Goal: Information Seeking & Learning: Learn about a topic

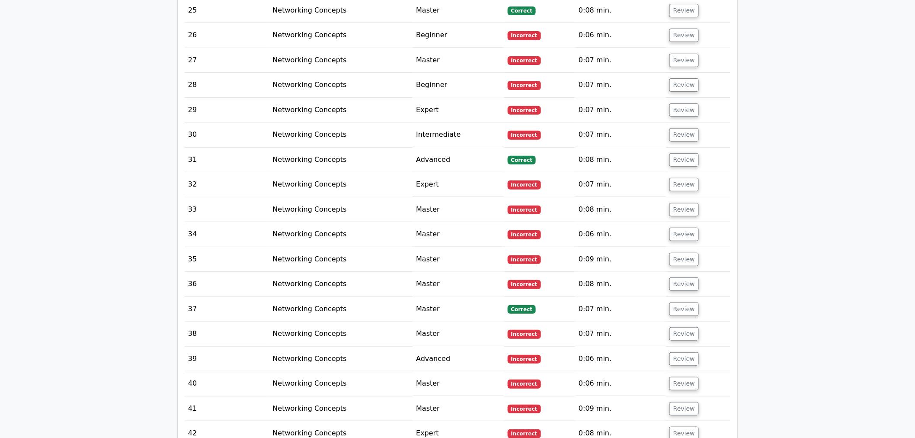
scroll to position [1711, 0]
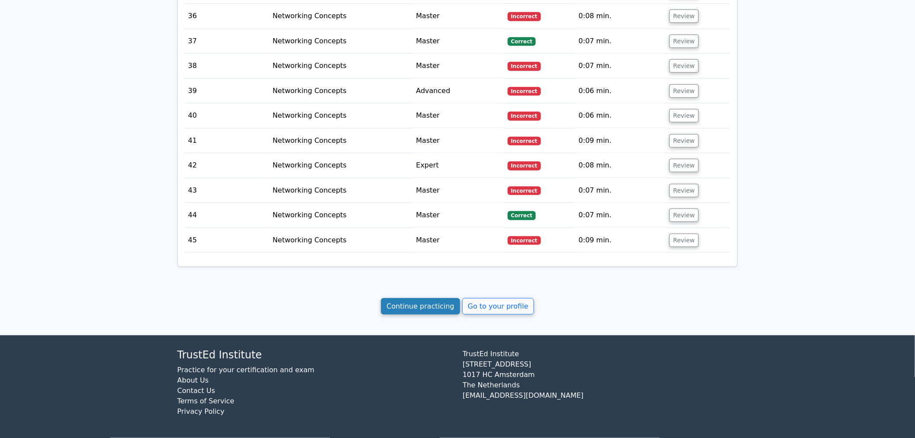
click at [429, 309] on link "Continue practicing" at bounding box center [420, 306] width 79 height 16
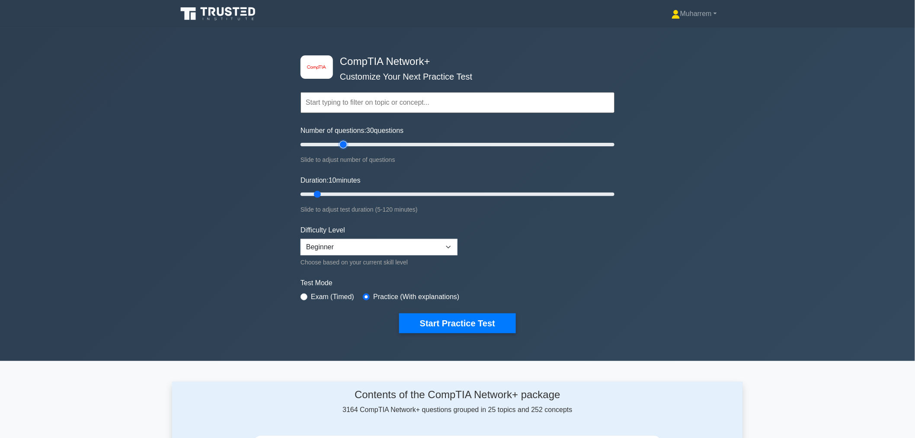
drag, startPoint x: 311, startPoint y: 144, endPoint x: 344, endPoint y: 144, distance: 32.4
type input "30"
click at [344, 144] on input "Number of questions: 30 questions" at bounding box center [458, 144] width 314 height 10
drag, startPoint x: 319, startPoint y: 192, endPoint x: 342, endPoint y: 192, distance: 23.4
type input "20"
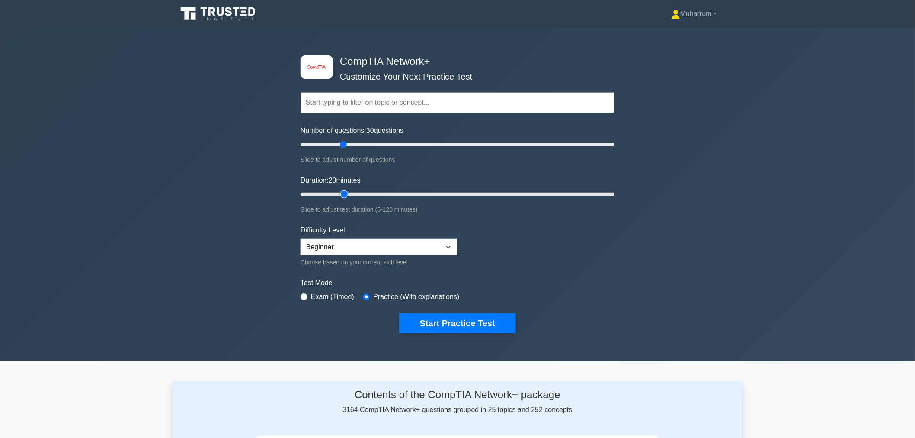
click at [342, 192] on input "Duration: 20 minutes" at bounding box center [458, 194] width 314 height 10
click at [353, 243] on select "Beginner Intermediate Expert" at bounding box center [379, 247] width 157 height 16
select select "expert"
click at [301, 239] on select "Beginner Intermediate Expert" at bounding box center [379, 247] width 157 height 16
click at [441, 326] on button "Start Practice Test" at bounding box center [457, 323] width 117 height 20
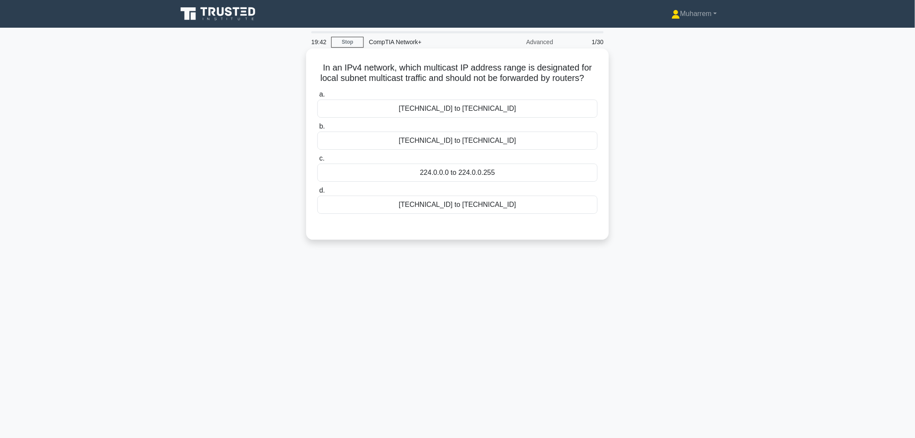
click at [455, 118] on div "[TECHNICAL_ID] to [TECHNICAL_ID]" at bounding box center [457, 108] width 280 height 18
click at [317, 97] on input "a. [TECHNICAL_ID] to [TECHNICAL_ID]" at bounding box center [317, 95] width 0 height 6
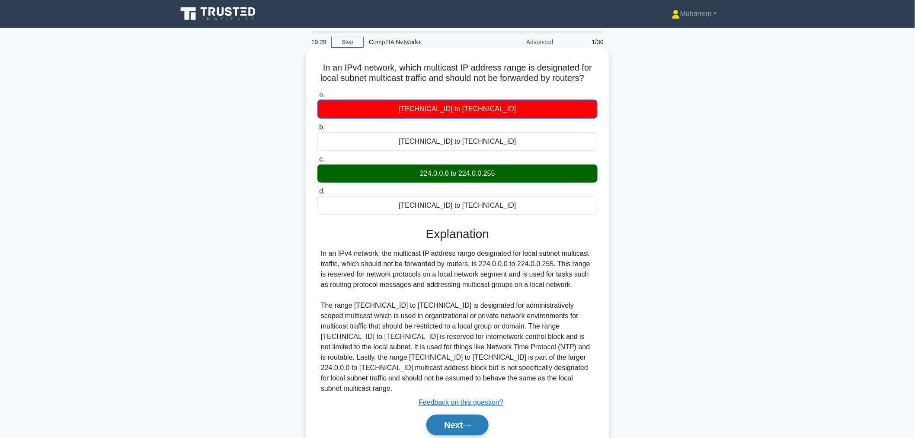
click at [447, 419] on button "Next" at bounding box center [457, 424] width 62 height 21
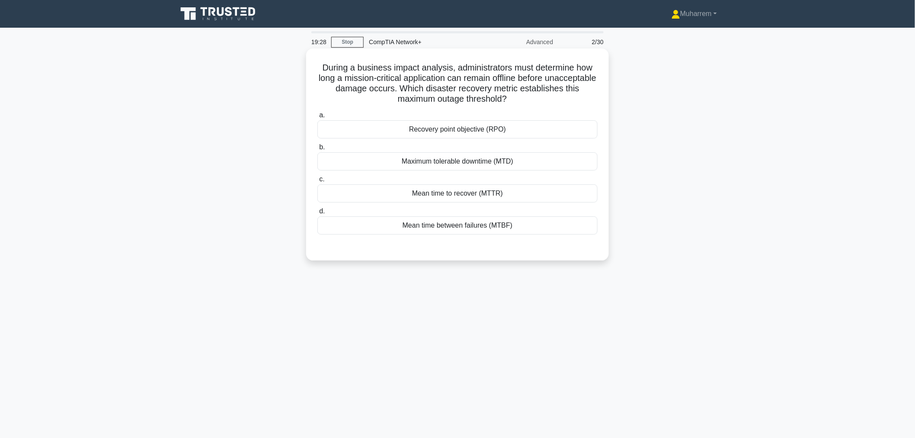
click at [476, 130] on div "Recovery point objective (RPO)" at bounding box center [457, 129] width 280 height 18
click at [317, 118] on input "a. Recovery point objective (RPO)" at bounding box center [317, 115] width 0 height 6
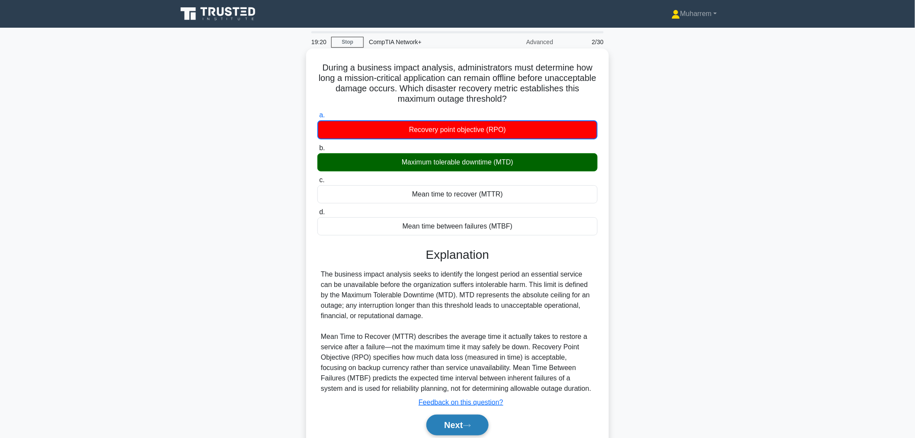
click at [464, 425] on button "Next" at bounding box center [457, 424] width 62 height 21
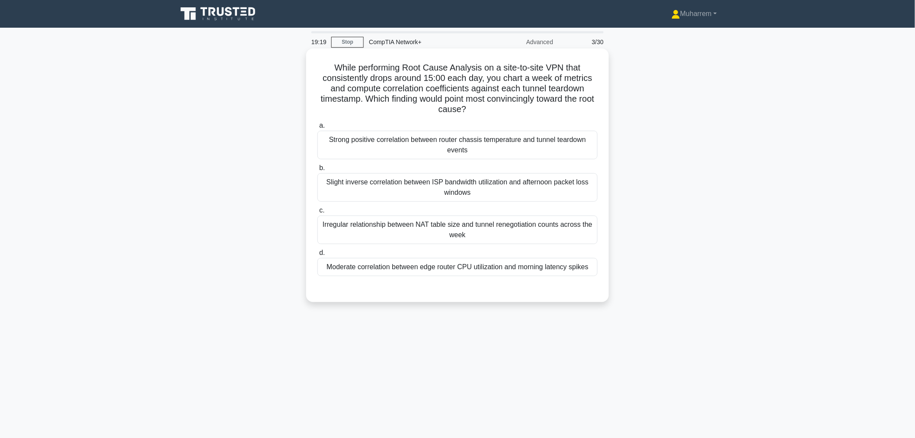
click at [412, 144] on div "Strong positive correlation between router chassis temperature and tunnel teard…" at bounding box center [457, 145] width 280 height 29
click at [317, 128] on input "a. Strong positive correlation between router chassis temperature and tunnel te…" at bounding box center [317, 126] width 0 height 6
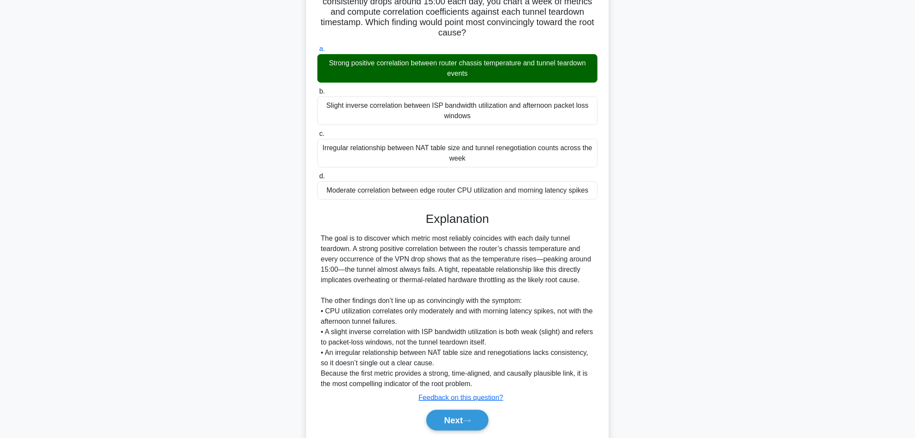
scroll to position [106, 0]
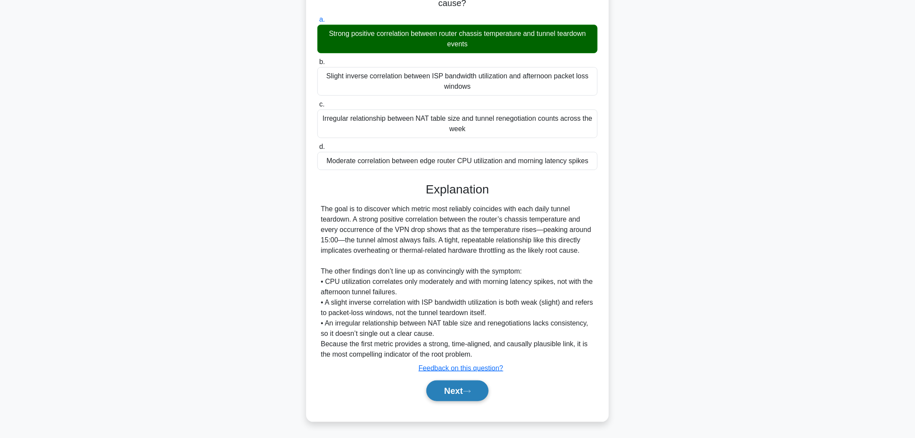
click at [457, 382] on button "Next" at bounding box center [457, 390] width 62 height 21
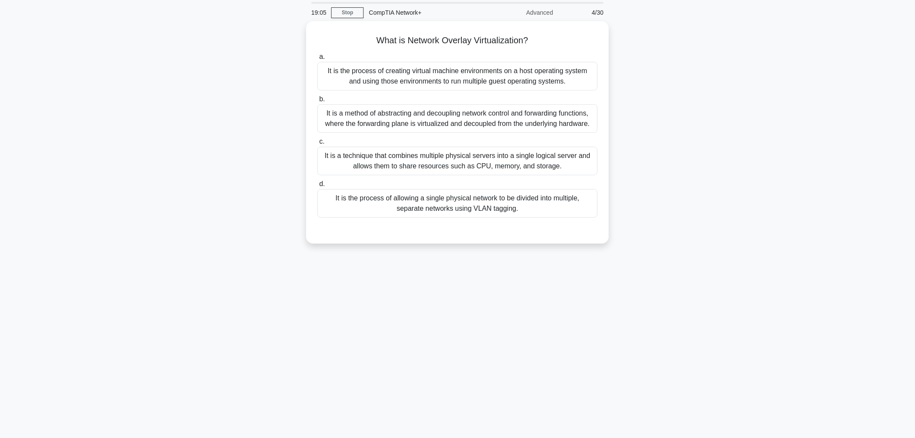
scroll to position [29, 0]
click at [452, 81] on div "It is the process of creating virtual machine environments on a host operating …" at bounding box center [457, 74] width 280 height 29
click at [317, 58] on input "a. It is the process of creating virtual machine environments on a host operati…" at bounding box center [317, 55] width 0 height 6
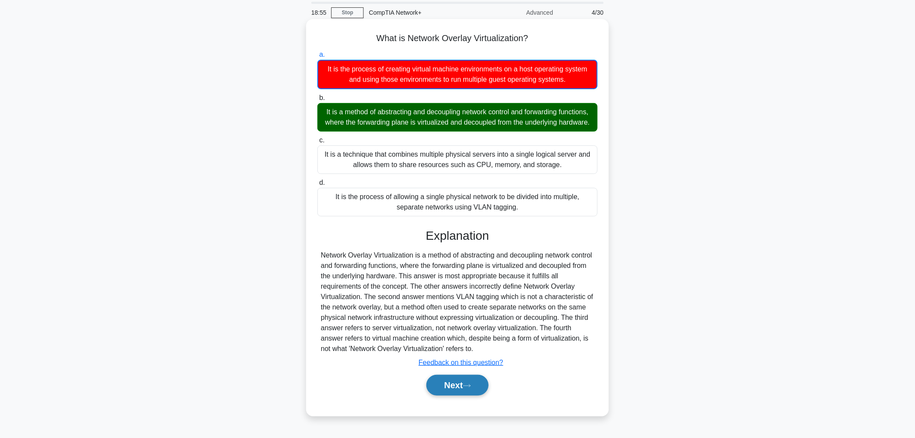
click at [461, 389] on button "Next" at bounding box center [457, 384] width 62 height 21
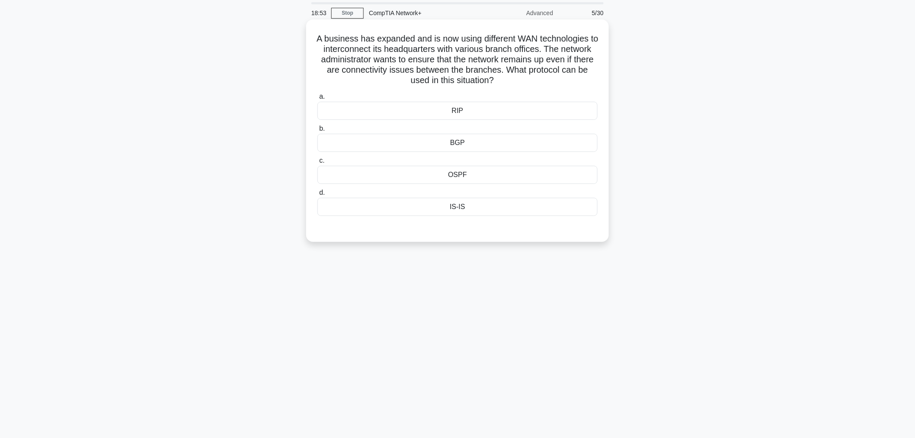
click at [458, 115] on div "RIP" at bounding box center [457, 111] width 280 height 18
click at [317, 99] on input "a. RIP" at bounding box center [317, 97] width 0 height 6
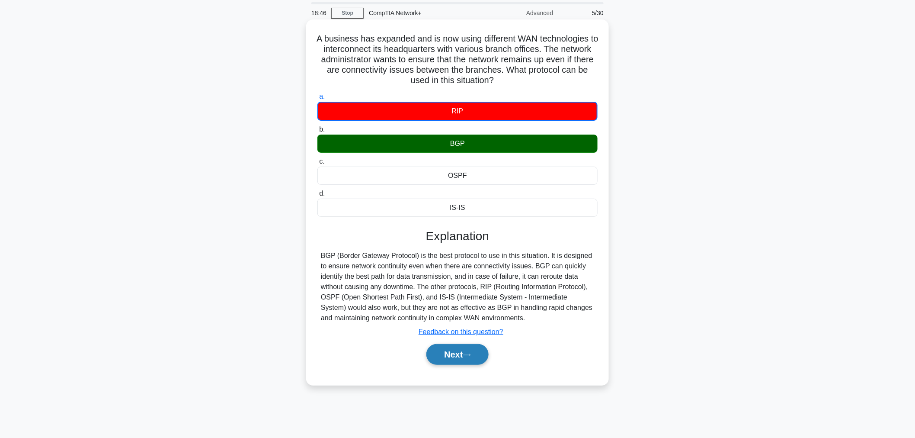
click at [460, 352] on button "Next" at bounding box center [457, 354] width 62 height 21
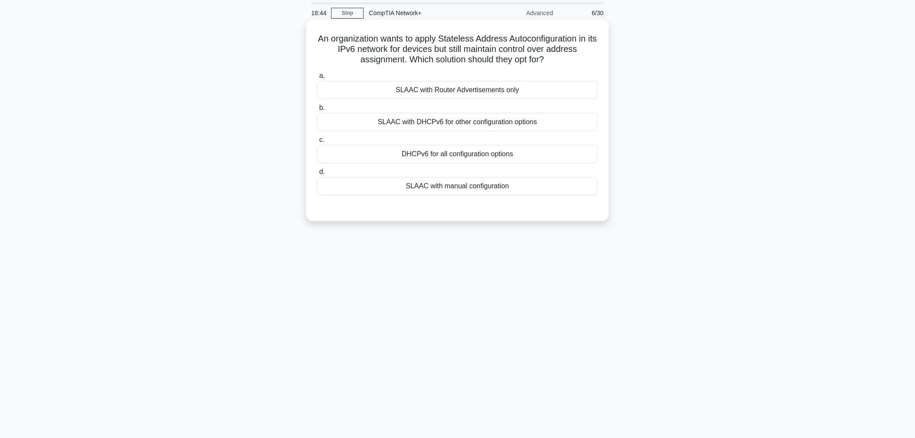
click at [472, 85] on div "SLAAC with Router Advertisements only" at bounding box center [457, 90] width 280 height 18
click at [317, 79] on input "a. SLAAC with Router Advertisements only" at bounding box center [317, 76] width 0 height 6
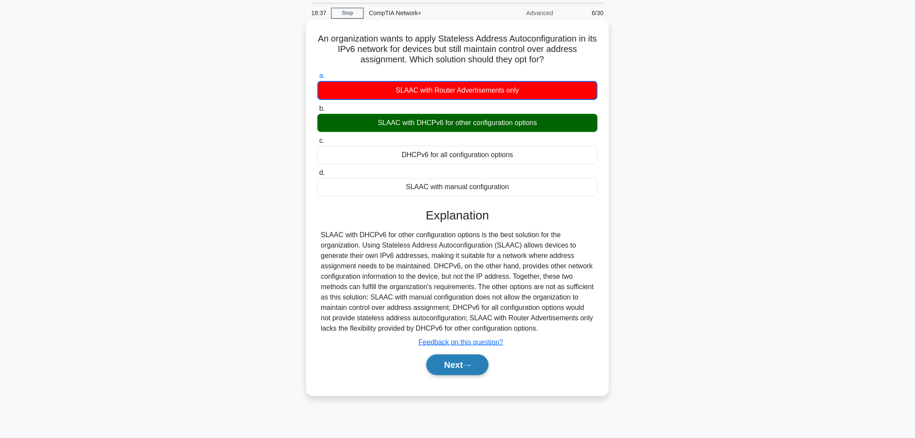
click at [480, 372] on button "Next" at bounding box center [457, 364] width 62 height 21
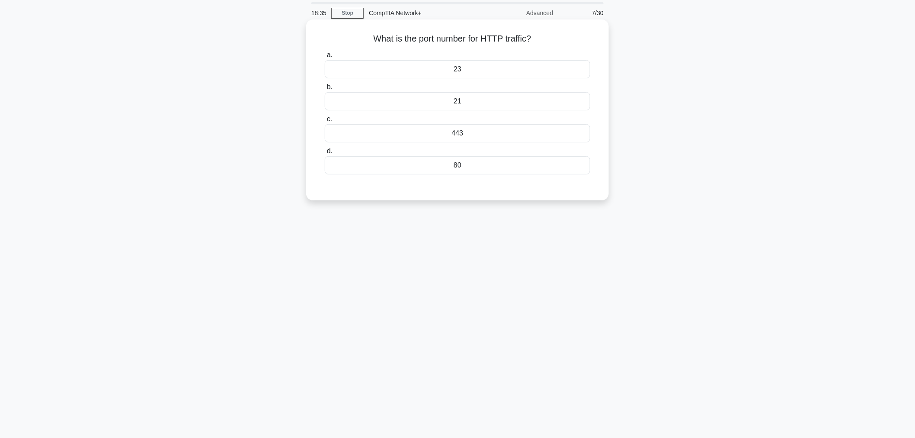
click at [465, 71] on div "23" at bounding box center [457, 69] width 265 height 18
click at [325, 58] on input "a. 23" at bounding box center [325, 55] width 0 height 6
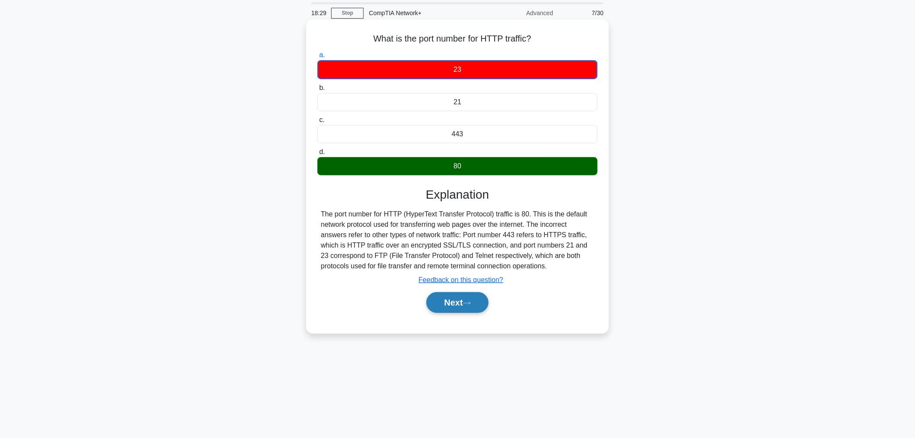
click at [464, 302] on button "Next" at bounding box center [457, 302] width 62 height 21
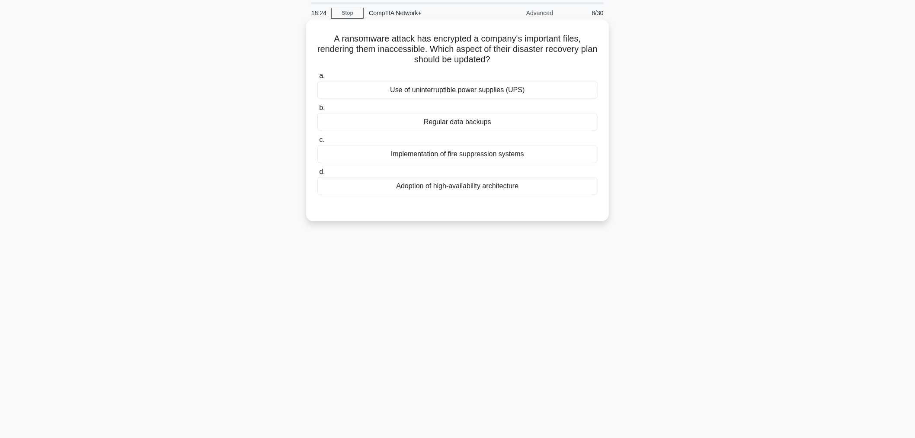
click at [458, 90] on div "Use of uninterruptible power supplies (UPS)" at bounding box center [457, 90] width 280 height 18
click at [317, 79] on input "a. Use of uninterruptible power supplies (UPS)" at bounding box center [317, 76] width 0 height 6
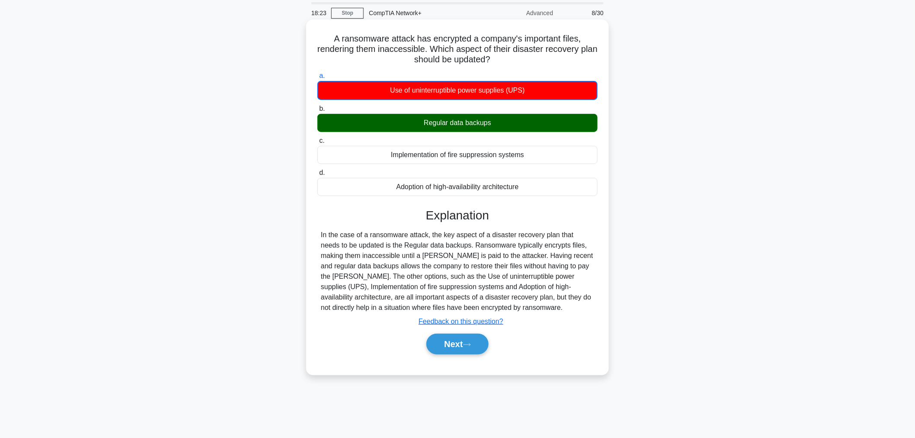
click at [458, 90] on div "Use of uninterruptible power supplies (UPS)" at bounding box center [457, 90] width 280 height 19
click at [317, 79] on input "a. Use of uninterruptible power supplies (UPS)" at bounding box center [317, 76] width 0 height 6
click at [456, 342] on button "Next" at bounding box center [457, 343] width 62 height 21
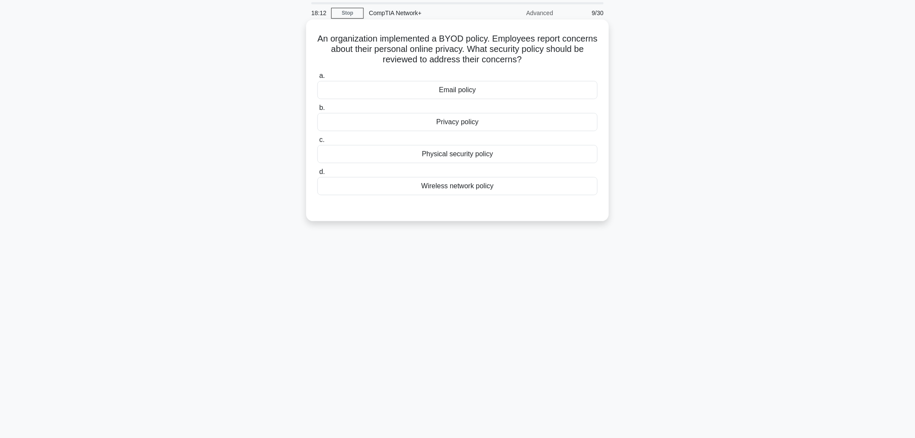
click at [492, 91] on div "Email policy" at bounding box center [457, 90] width 280 height 18
click at [317, 79] on input "a. Email policy" at bounding box center [317, 76] width 0 height 6
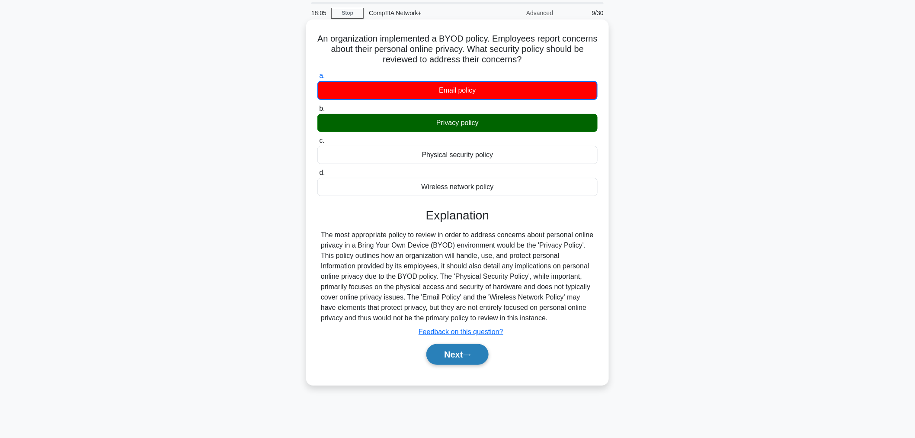
click at [446, 349] on button "Next" at bounding box center [457, 354] width 62 height 21
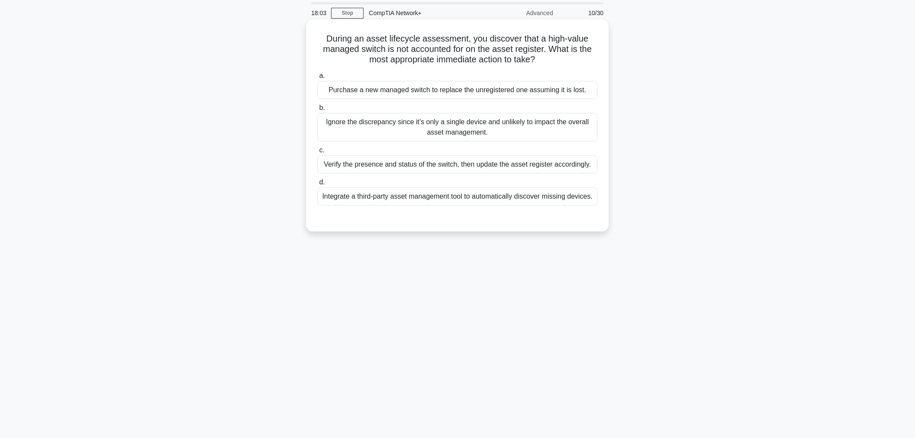
click at [453, 90] on div "Purchase a new managed switch to replace the unregistered one assuming it is lo…" at bounding box center [457, 90] width 280 height 18
click at [317, 79] on input "a. Purchase a new managed switch to replace the unregistered one assuming it is…" at bounding box center [317, 76] width 0 height 6
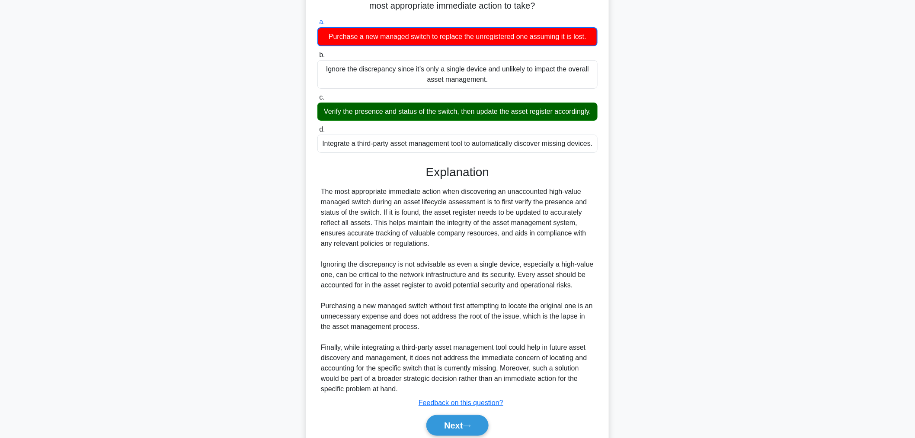
scroll to position [127, 0]
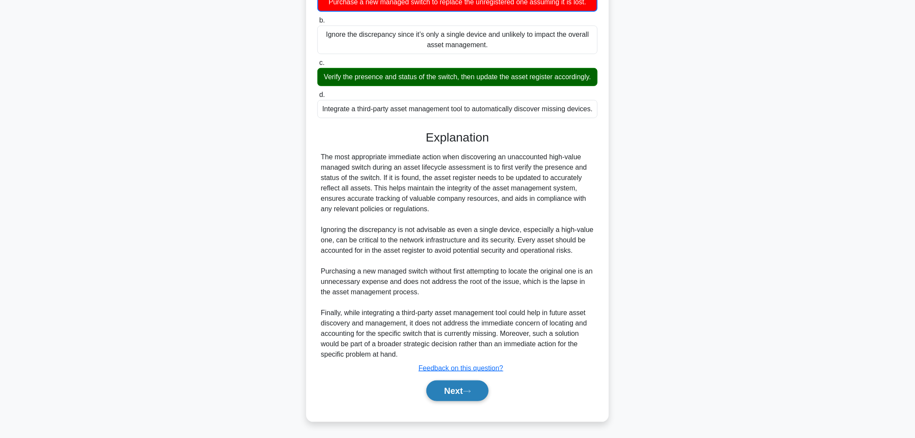
click at [438, 392] on button "Next" at bounding box center [457, 390] width 62 height 21
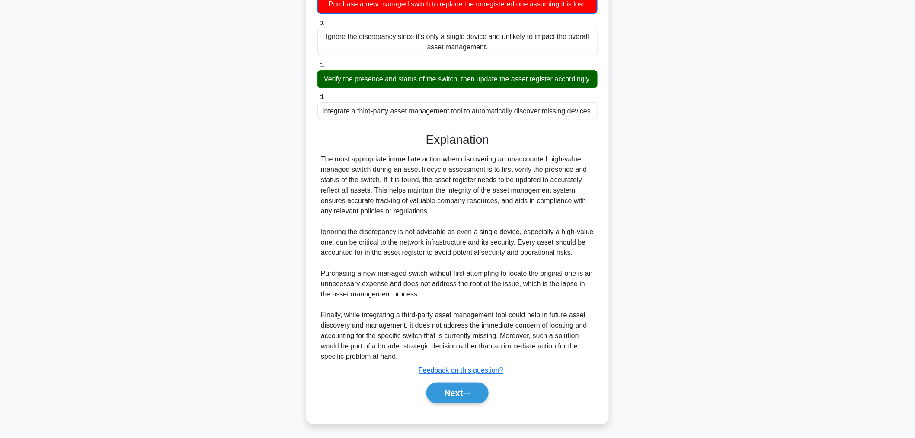
scroll to position [29, 0]
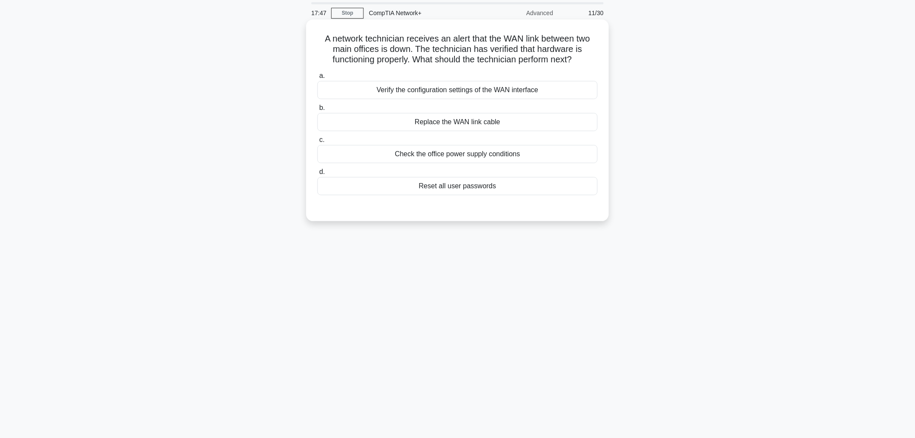
click at [451, 87] on div "Verify the configuration settings of the WAN interface" at bounding box center [457, 90] width 280 height 18
click at [317, 79] on input "a. Verify the configuration settings of the WAN interface" at bounding box center [317, 76] width 0 height 6
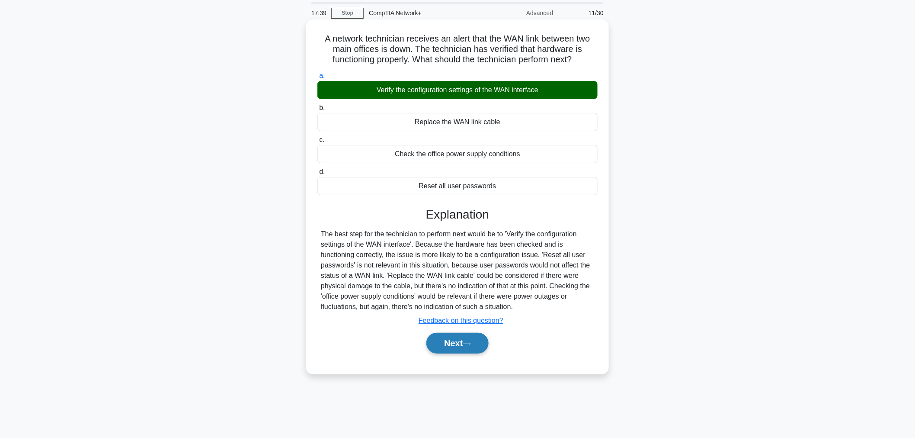
click at [452, 342] on button "Next" at bounding box center [457, 343] width 62 height 21
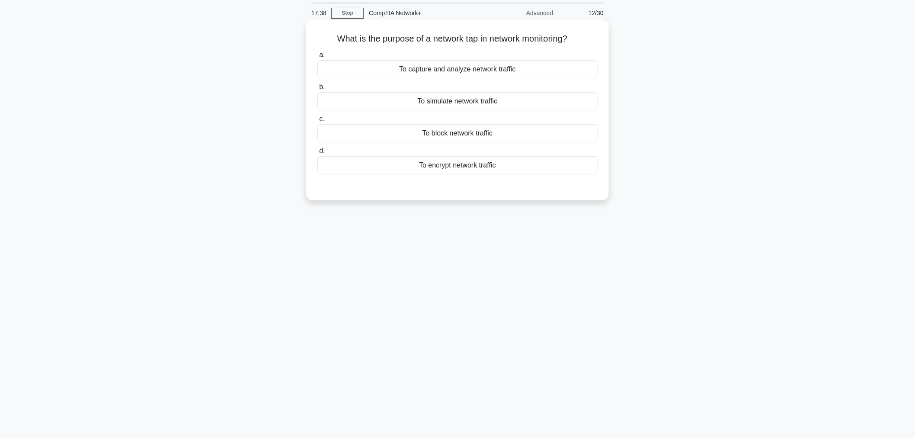
click at [468, 74] on div "To capture and analyze network traffic" at bounding box center [457, 69] width 280 height 18
click at [317, 58] on input "a. To capture and analyze network traffic" at bounding box center [317, 55] width 0 height 6
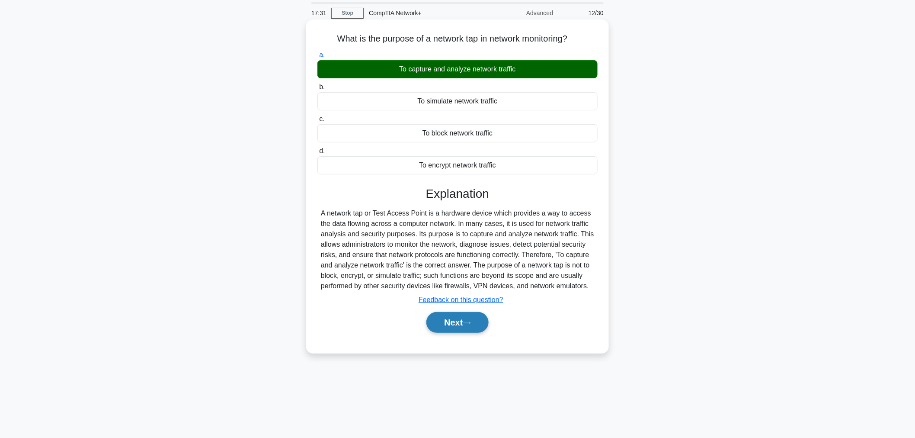
click at [470, 316] on button "Next" at bounding box center [457, 322] width 62 height 21
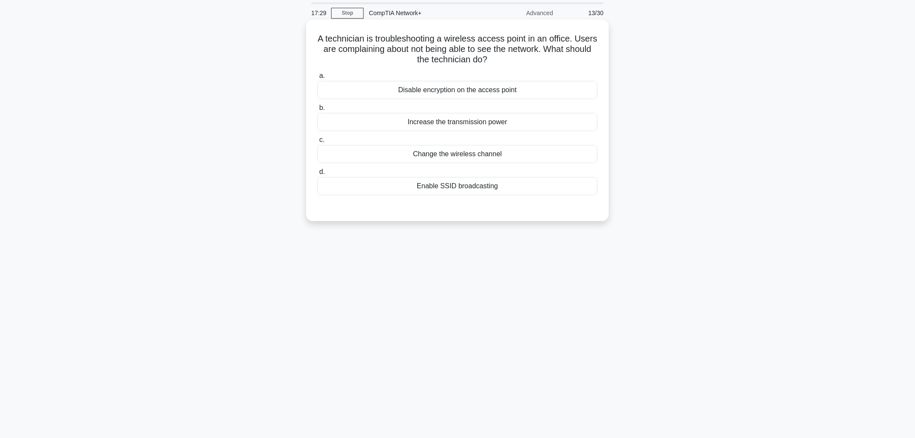
click at [417, 94] on div "Disable encryption on the access point" at bounding box center [457, 90] width 280 height 18
click at [317, 79] on input "a. Disable encryption on the access point" at bounding box center [317, 76] width 0 height 6
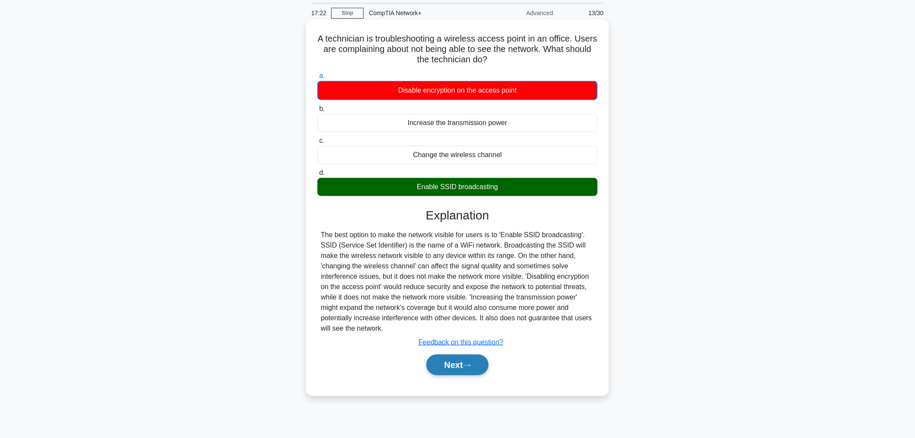
click at [473, 366] on button "Next" at bounding box center [457, 364] width 62 height 21
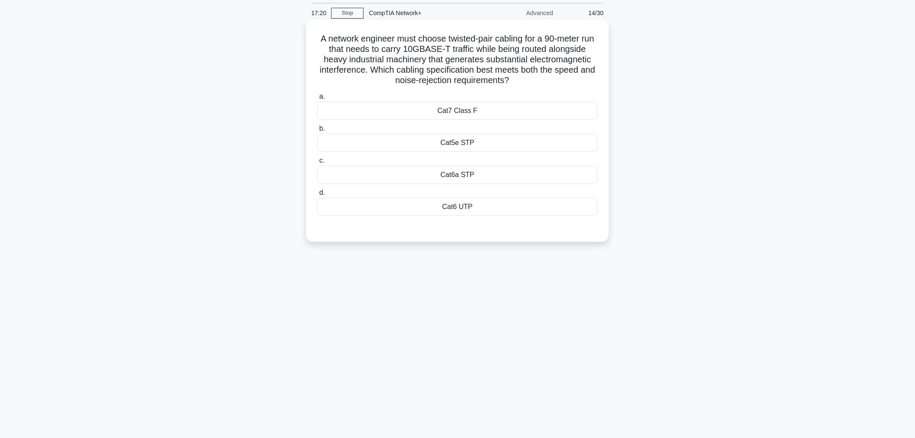
click at [481, 115] on div "Cat7 Class F" at bounding box center [457, 111] width 280 height 18
click at [317, 99] on input "a. Cat7 Class F" at bounding box center [317, 97] width 0 height 6
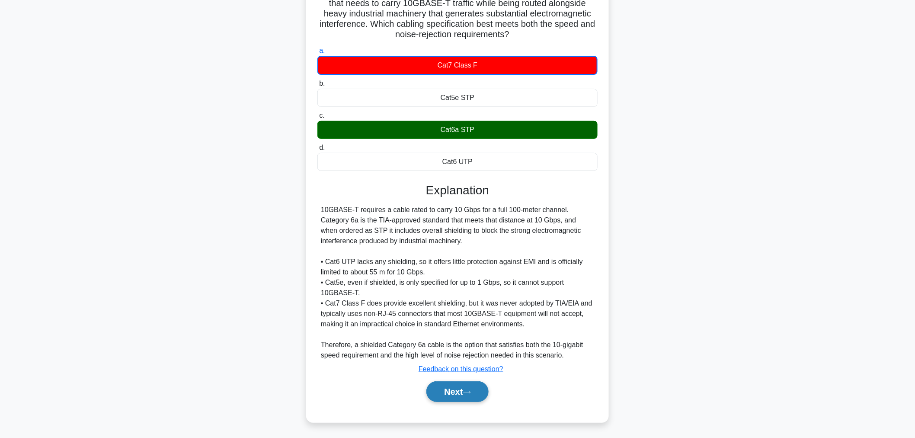
click at [450, 390] on button "Next" at bounding box center [457, 391] width 62 height 21
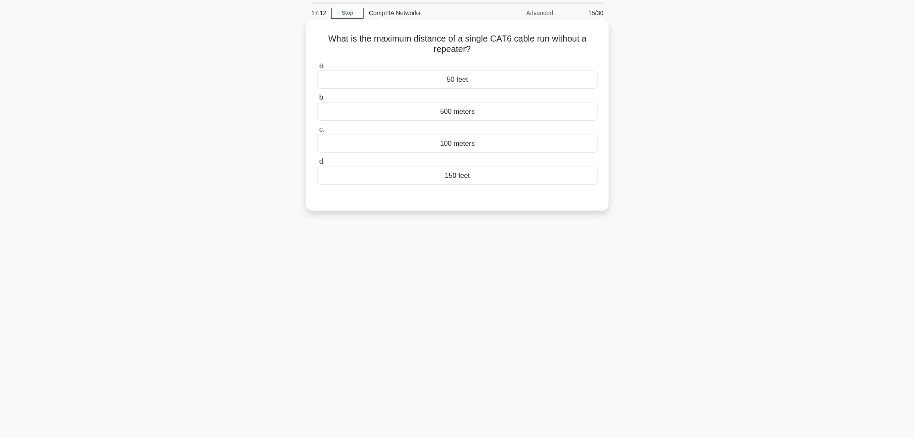
click at [465, 78] on div "50 feet" at bounding box center [457, 79] width 280 height 18
click at [317, 68] on input "a. 50 feet" at bounding box center [317, 66] width 0 height 6
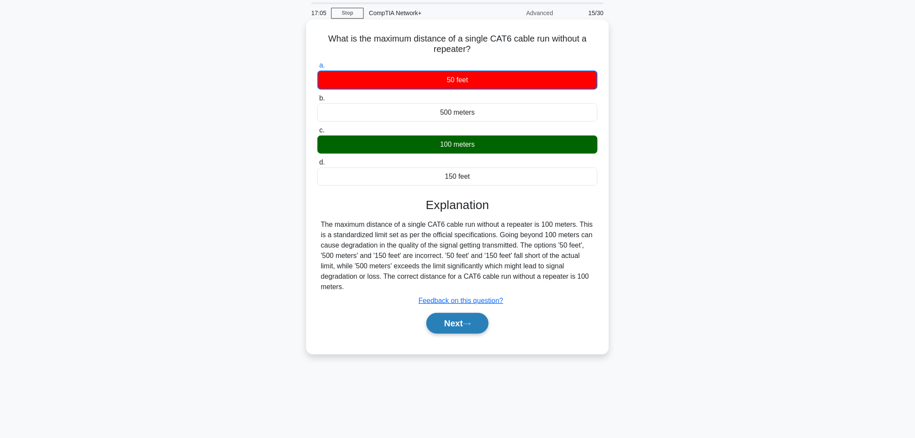
click at [448, 326] on button "Next" at bounding box center [457, 323] width 62 height 21
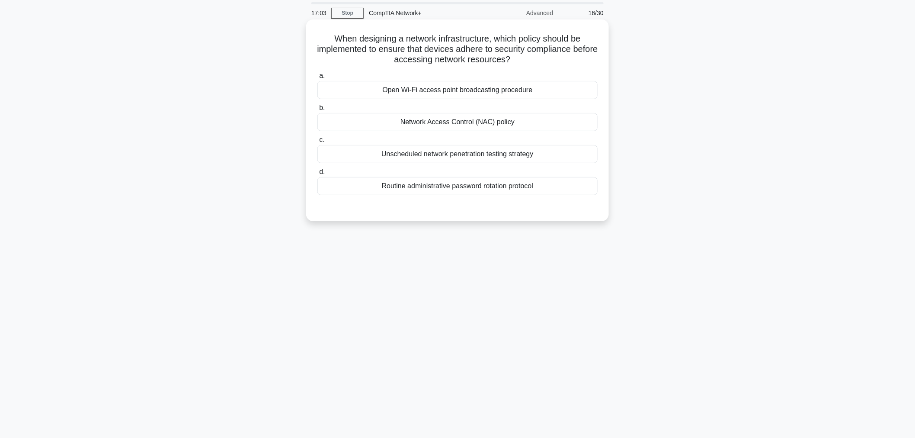
click at [432, 90] on div "Open Wi-Fi access point broadcasting procedure" at bounding box center [457, 90] width 280 height 18
click at [317, 79] on input "a. Open Wi-Fi access point broadcasting procedure" at bounding box center [317, 76] width 0 height 6
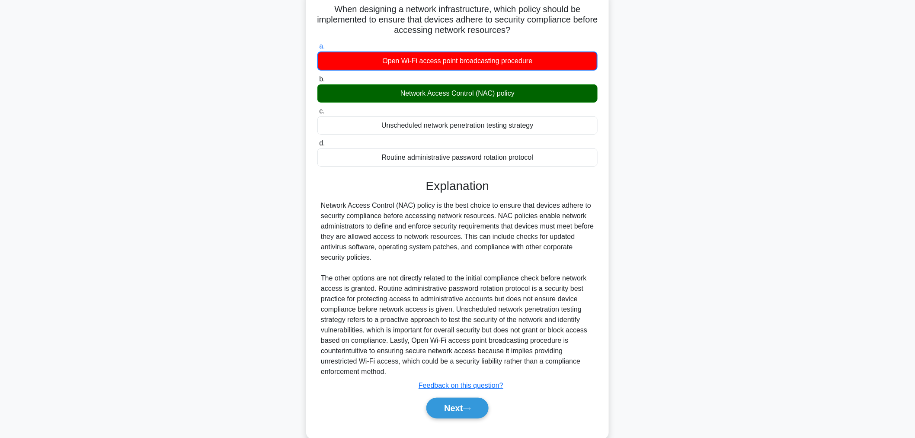
scroll to position [75, 0]
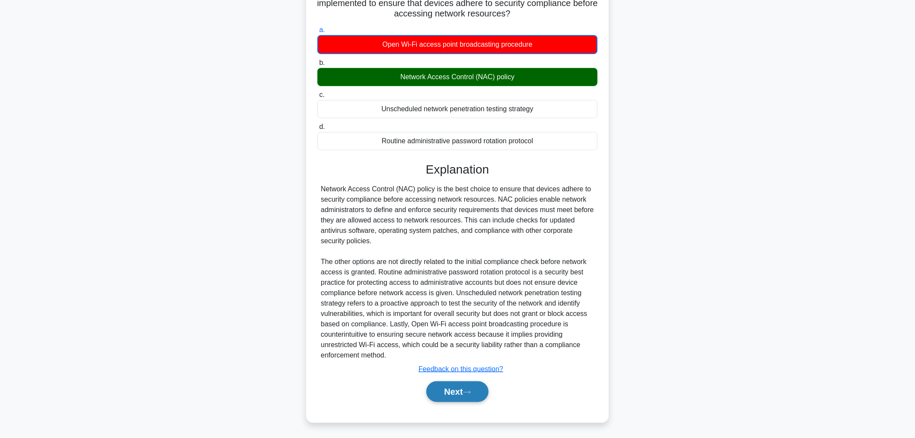
click at [453, 383] on button "Next" at bounding box center [457, 391] width 62 height 21
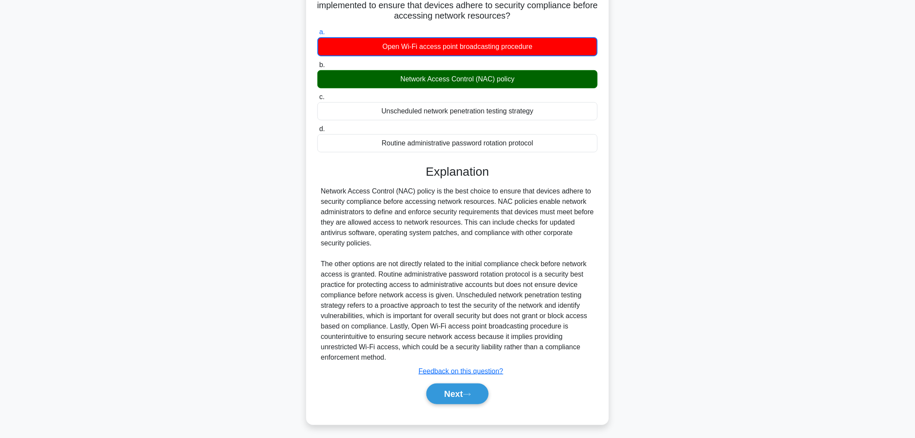
scroll to position [29, 0]
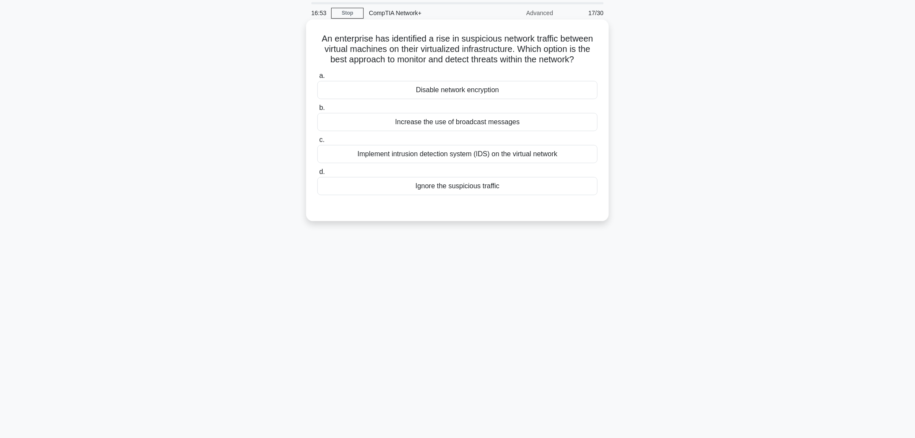
click at [479, 88] on div "Disable network encryption" at bounding box center [457, 90] width 280 height 18
click at [317, 79] on input "a. Disable network encryption" at bounding box center [317, 76] width 0 height 6
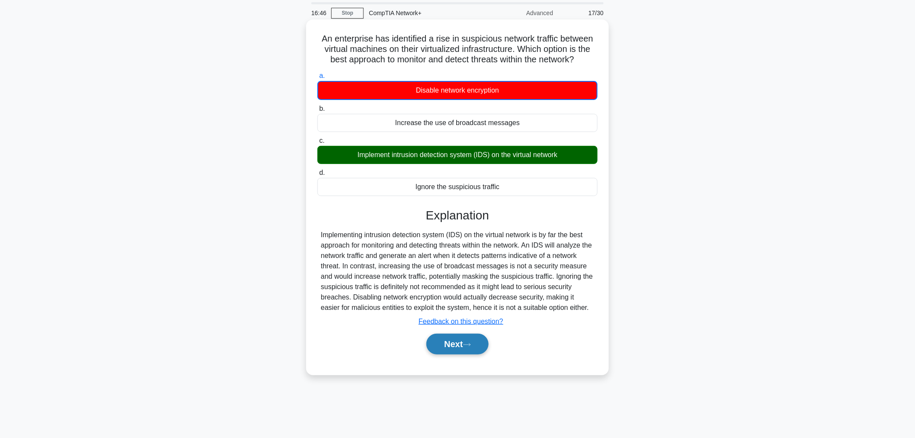
click at [463, 334] on button "Next" at bounding box center [457, 343] width 62 height 21
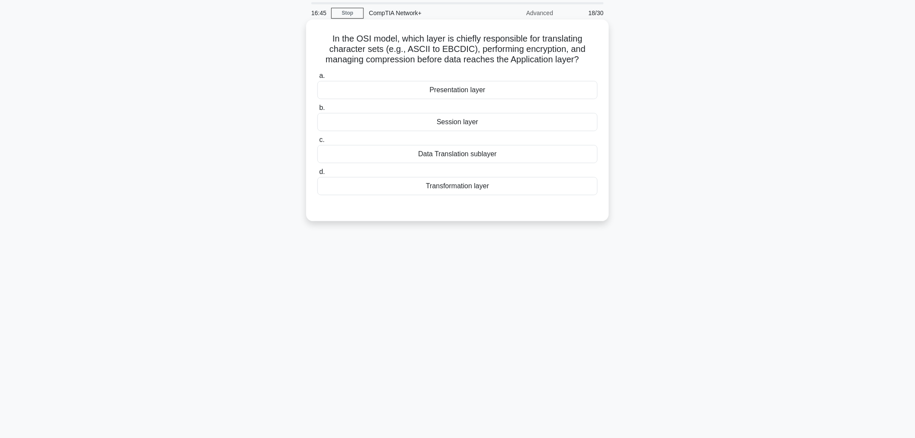
click at [474, 89] on div "Presentation layer" at bounding box center [457, 90] width 280 height 18
click at [317, 79] on input "a. Presentation layer" at bounding box center [317, 76] width 0 height 6
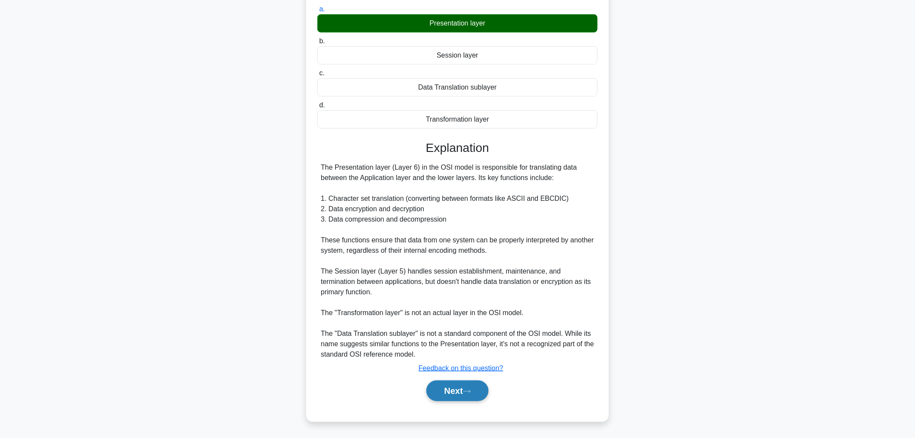
click at [448, 382] on button "Next" at bounding box center [457, 390] width 62 height 21
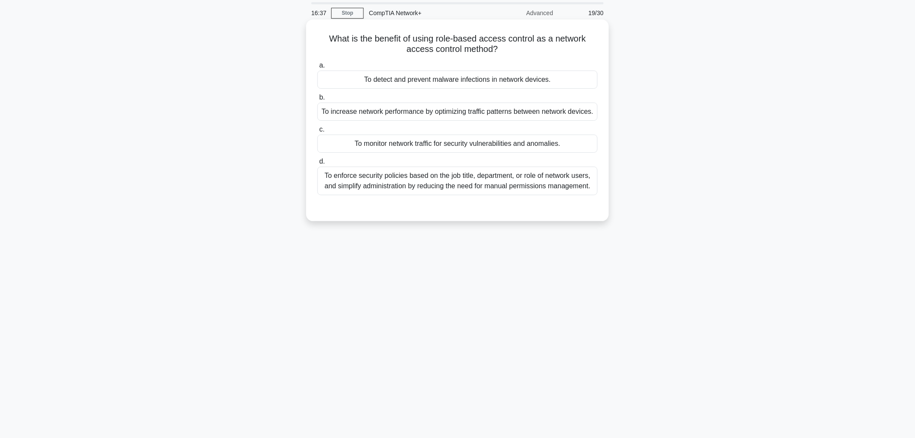
click at [474, 80] on div "To detect and prevent malware infections in network devices." at bounding box center [457, 79] width 280 height 18
click at [317, 68] on input "a. To detect and prevent malware infections in network devices." at bounding box center [317, 66] width 0 height 6
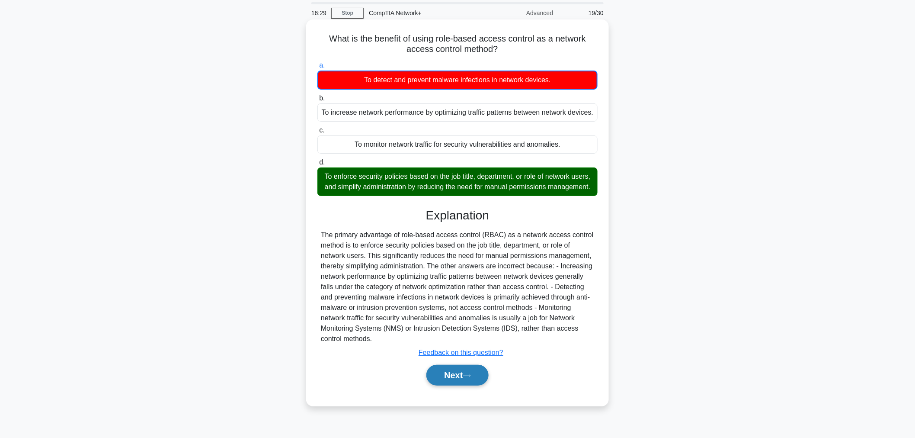
click at [455, 385] on button "Next" at bounding box center [457, 375] width 62 height 21
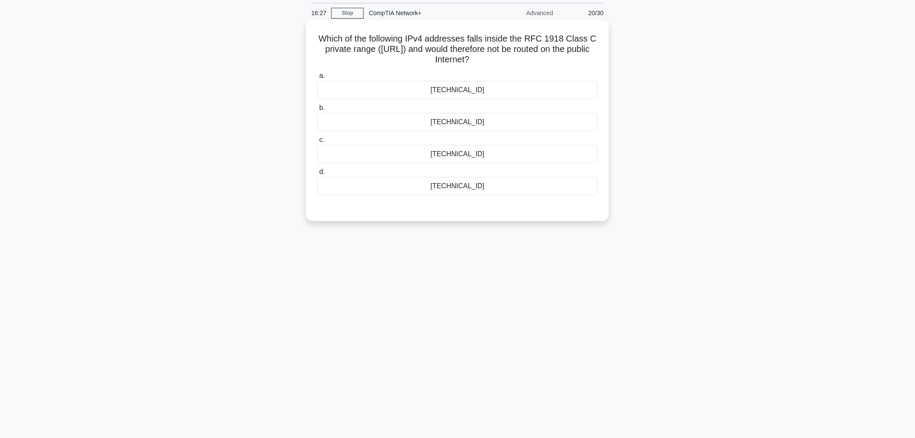
click at [460, 88] on div "[TECHNICAL_ID]" at bounding box center [457, 90] width 280 height 18
click at [317, 79] on input "a. [TECHNICAL_ID]" at bounding box center [317, 76] width 0 height 6
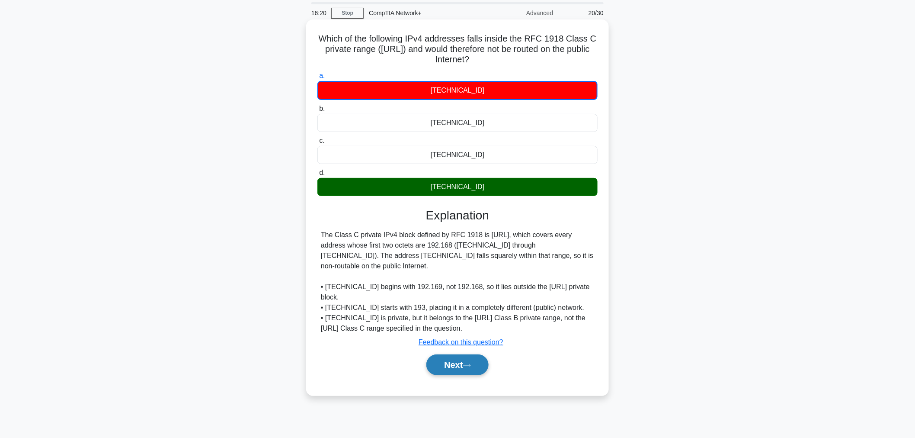
click at [455, 369] on button "Next" at bounding box center [457, 364] width 62 height 21
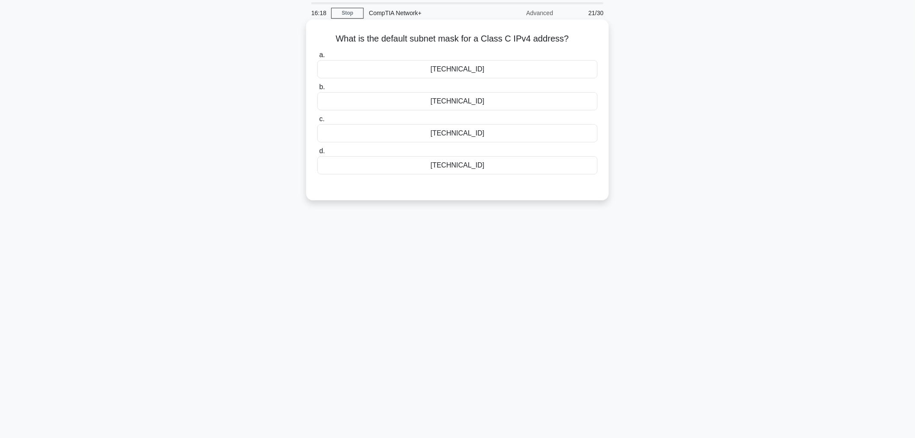
click at [467, 72] on div "[TECHNICAL_ID]" at bounding box center [457, 69] width 280 height 18
click at [317, 58] on input "a. [TECHNICAL_ID]" at bounding box center [317, 55] width 0 height 6
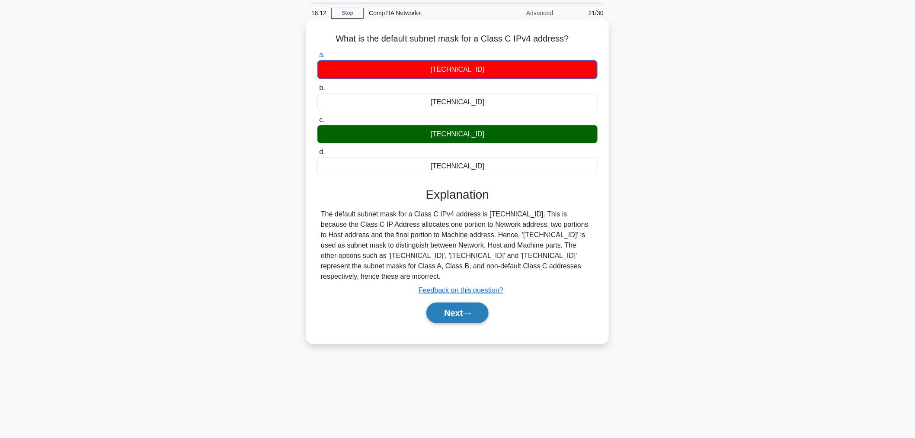
click at [453, 303] on button "Next" at bounding box center [457, 312] width 62 height 21
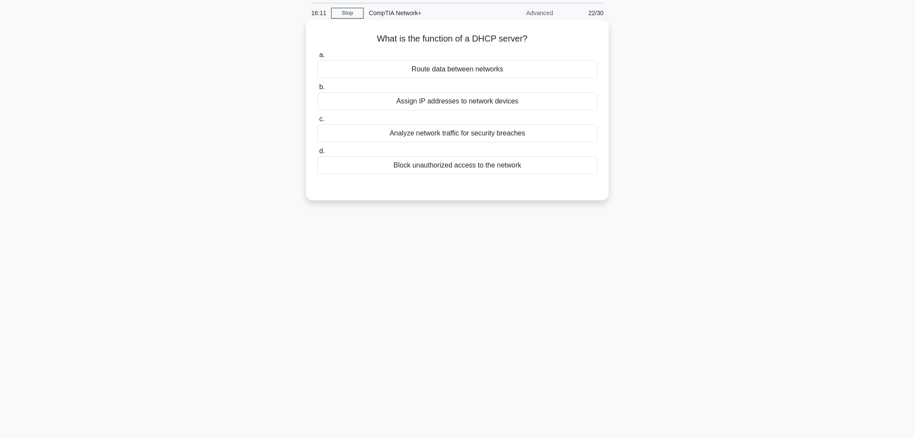
click at [473, 75] on div "Route data between networks" at bounding box center [457, 69] width 280 height 18
click at [317, 58] on input "a. Route data between networks" at bounding box center [317, 55] width 0 height 6
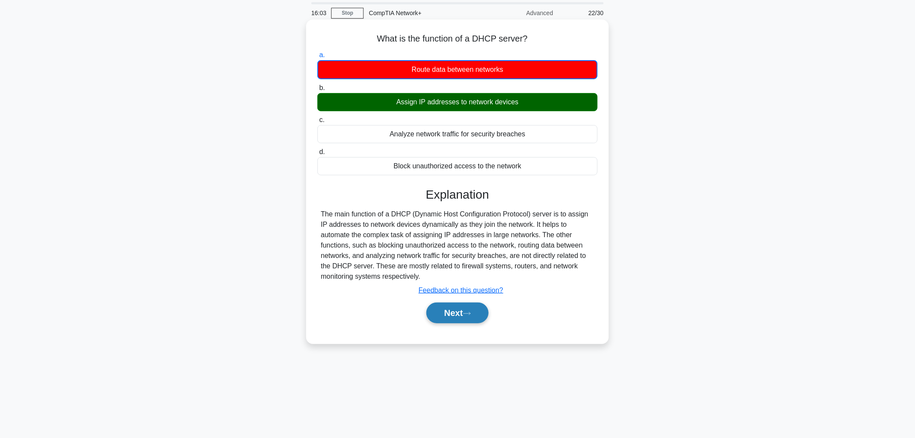
click at [460, 306] on button "Next" at bounding box center [457, 312] width 62 height 21
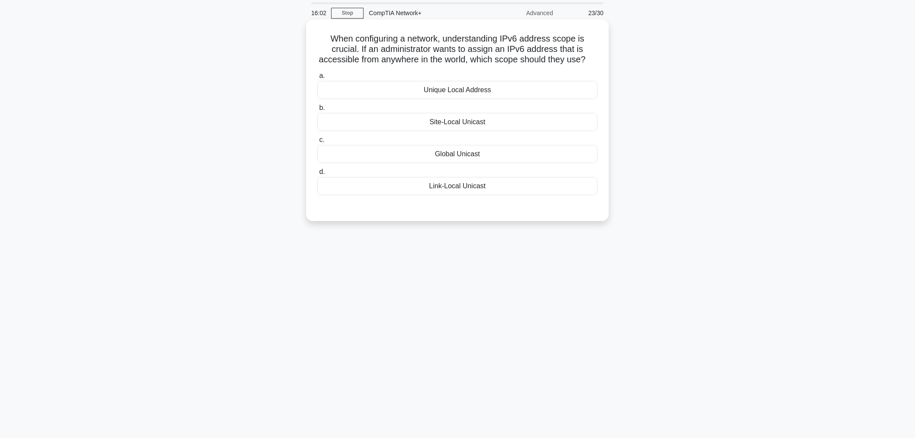
click at [489, 98] on div "Unique Local Address" at bounding box center [457, 90] width 280 height 18
click at [317, 79] on input "a. Unique Local Address" at bounding box center [317, 76] width 0 height 6
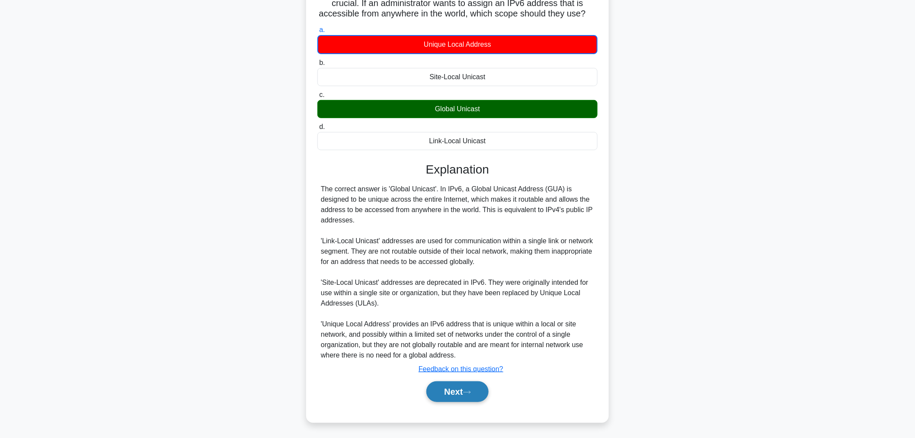
click at [447, 392] on button "Next" at bounding box center [457, 391] width 62 height 21
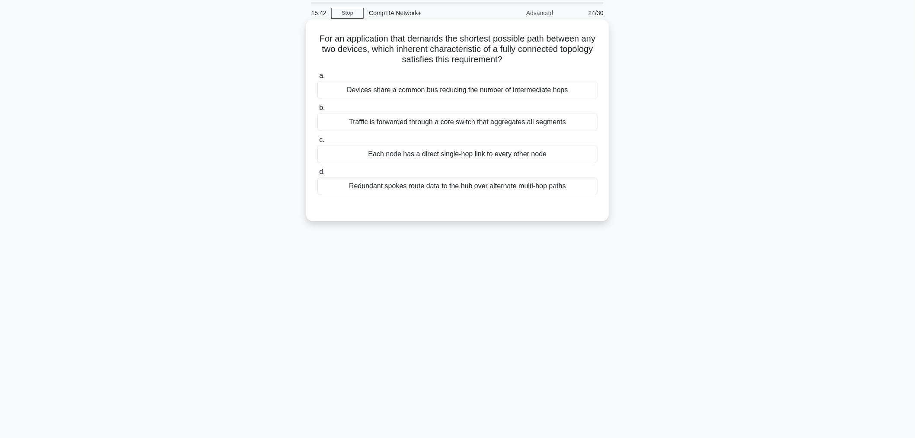
click at [455, 93] on div "Devices share a common bus reducing the number of intermediate hops" at bounding box center [457, 90] width 280 height 18
click at [317, 79] on input "a. Devices share a common bus reducing the number of intermediate hops" at bounding box center [317, 76] width 0 height 6
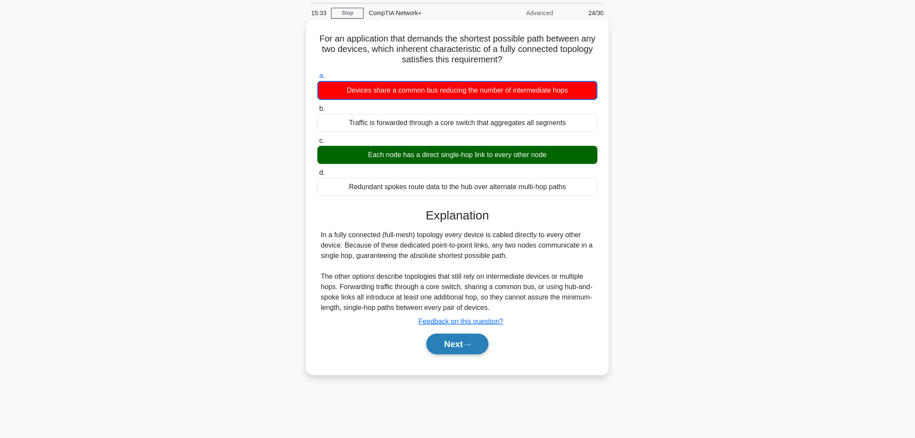
click at [466, 343] on button "Next" at bounding box center [457, 343] width 62 height 21
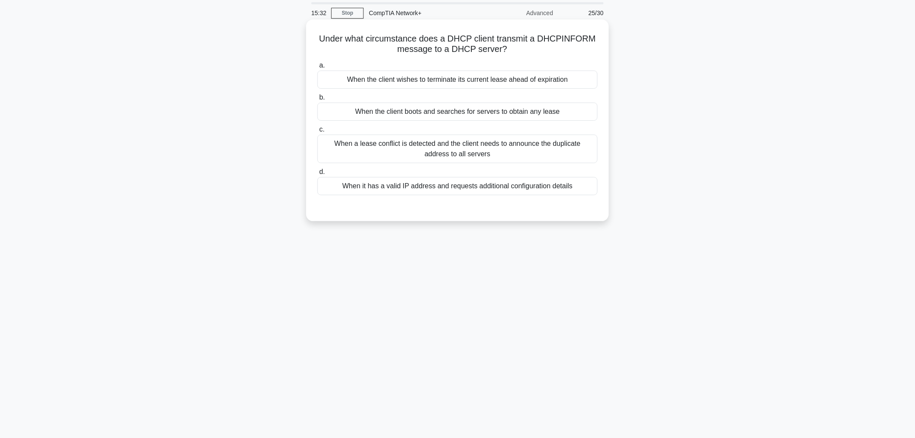
click at [404, 67] on label "a. When the client wishes to terminate its current lease ahead of expiration" at bounding box center [457, 74] width 280 height 29
click at [317, 67] on input "a. When the client wishes to terminate its current lease ahead of expiration" at bounding box center [317, 66] width 0 height 6
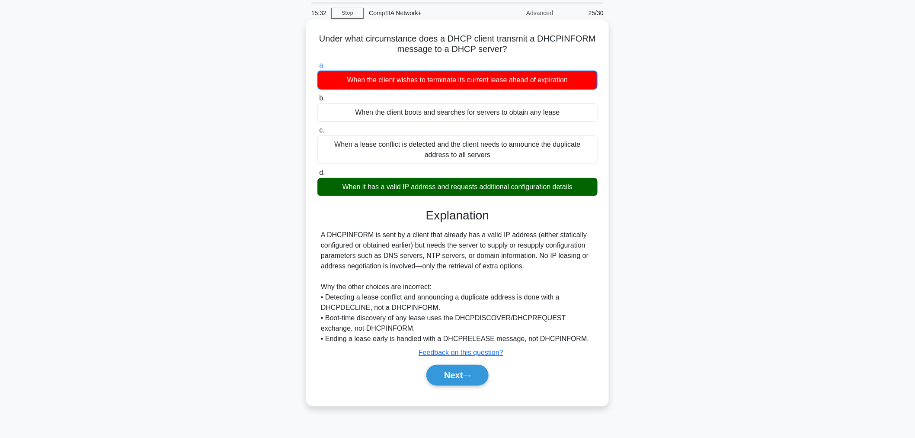
click at [409, 78] on div "When the client wishes to terminate its current lease ahead of expiration" at bounding box center [457, 79] width 280 height 19
click at [317, 68] on input "a. When the client wishes to terminate its current lease ahead of expiration" at bounding box center [317, 66] width 0 height 6
click at [467, 368] on button "Next" at bounding box center [457, 375] width 62 height 21
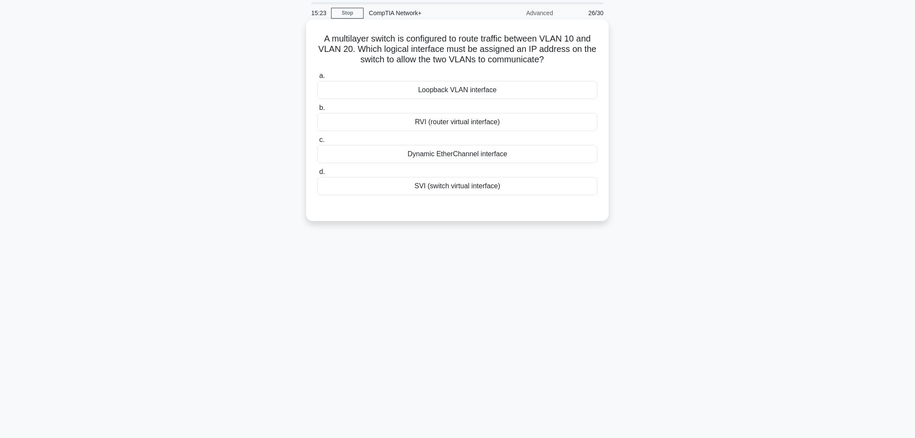
click at [459, 93] on div "Loopback VLAN interface" at bounding box center [457, 90] width 280 height 18
click at [317, 79] on input "a. Loopback VLAN interface" at bounding box center [317, 76] width 0 height 6
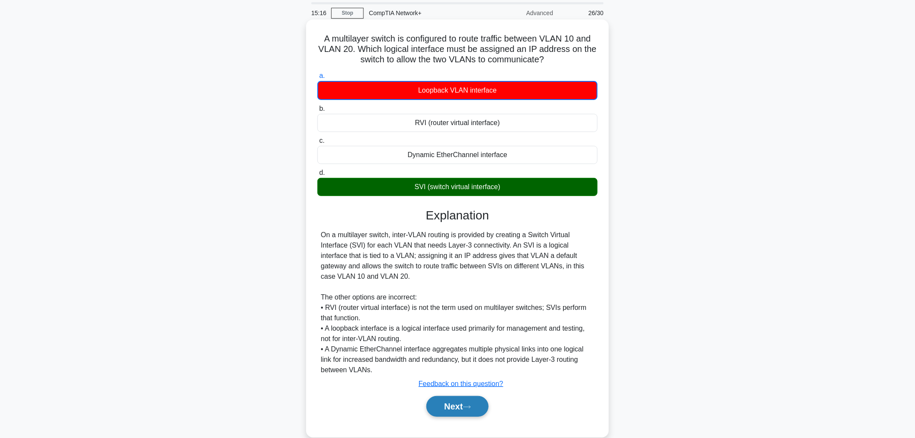
click at [462, 408] on button "Next" at bounding box center [457, 406] width 62 height 21
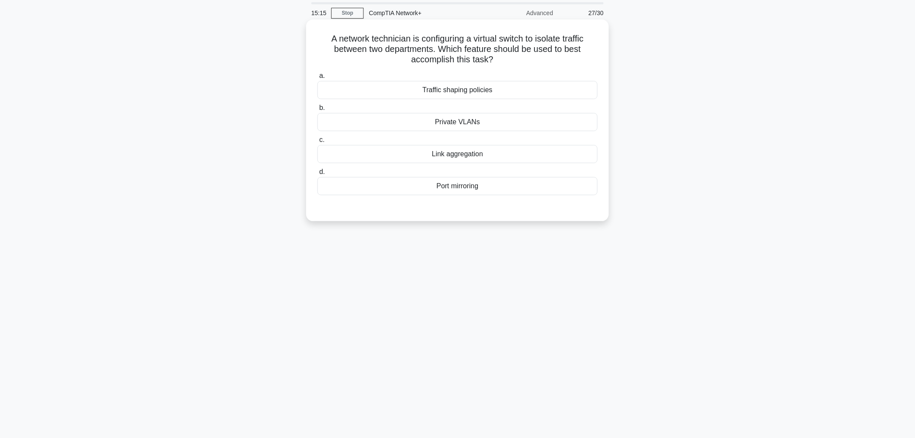
click at [458, 91] on div "Traffic shaping policies" at bounding box center [457, 90] width 280 height 18
click at [317, 79] on input "a. Traffic shaping policies" at bounding box center [317, 76] width 0 height 6
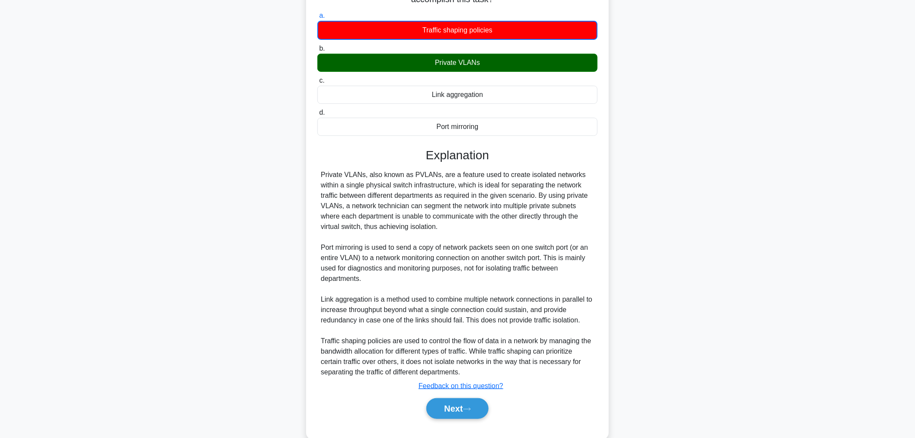
scroll to position [106, 0]
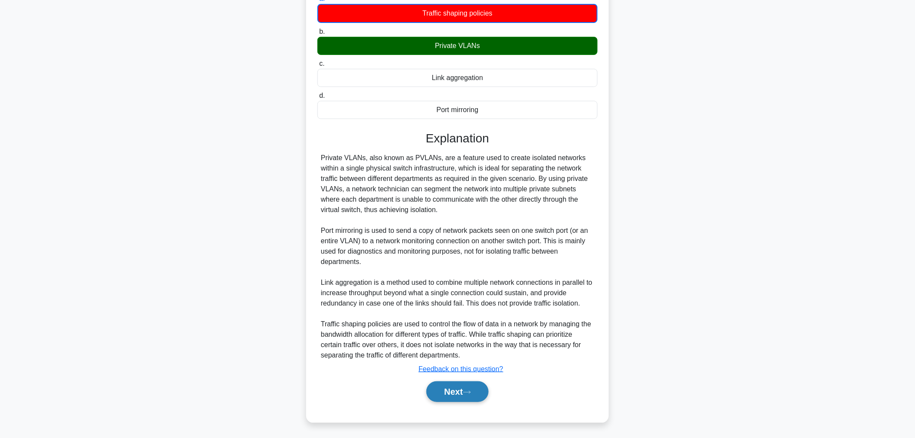
click at [448, 387] on button "Next" at bounding box center [457, 391] width 62 height 21
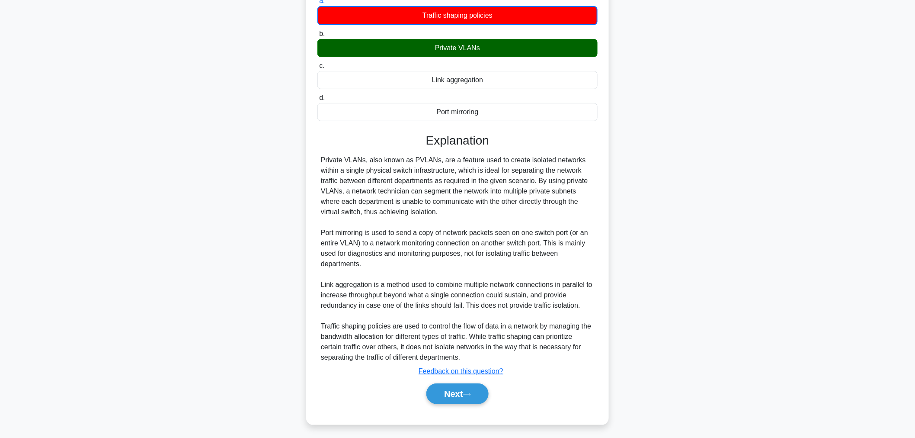
scroll to position [29, 0]
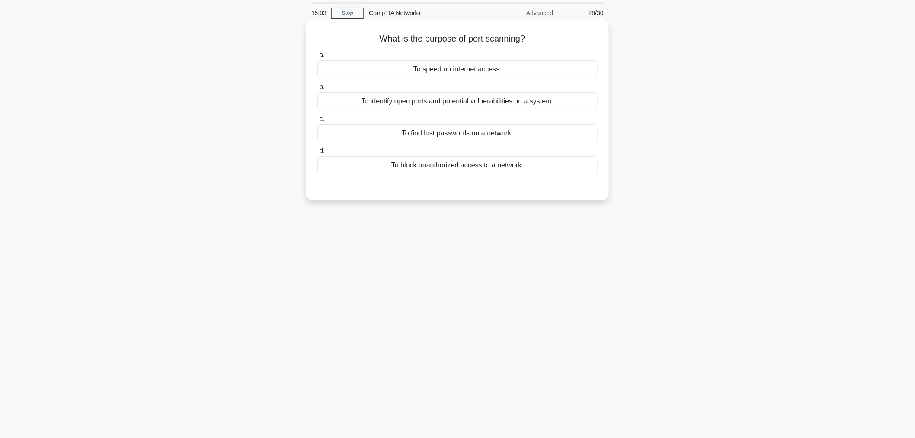
click at [472, 67] on div "To speed up internet access." at bounding box center [457, 69] width 280 height 18
click at [317, 58] on input "a. To speed up internet access." at bounding box center [317, 55] width 0 height 6
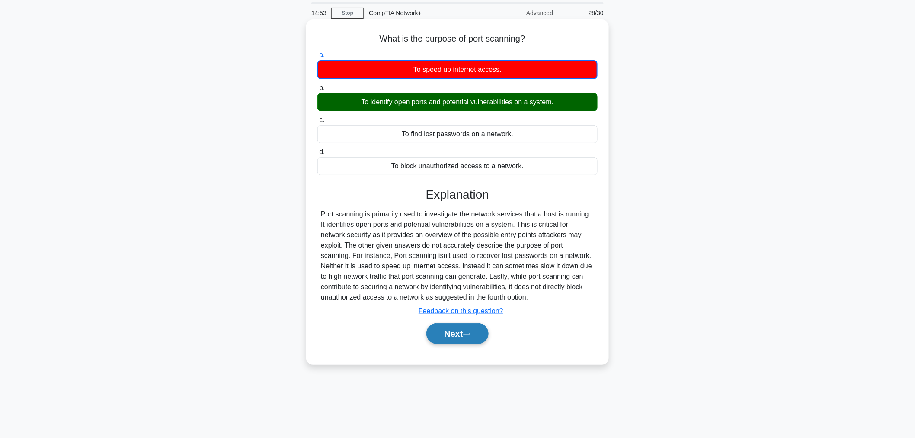
click at [464, 339] on button "Next" at bounding box center [457, 333] width 62 height 21
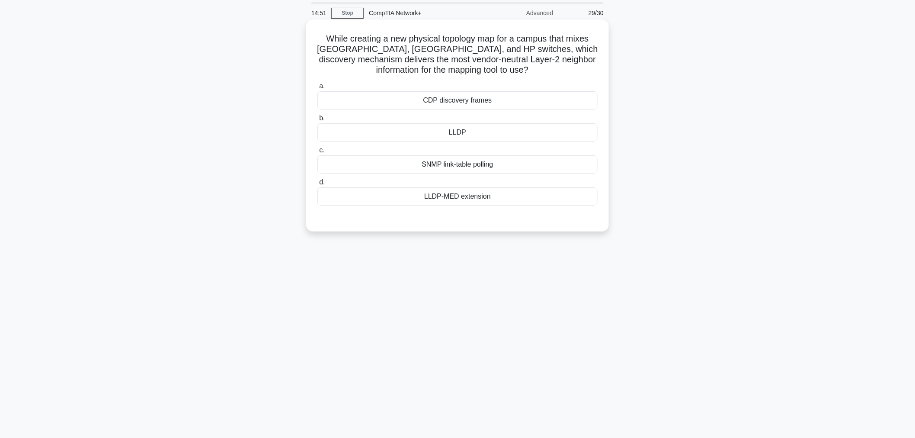
click at [478, 101] on div "CDP discovery frames" at bounding box center [457, 100] width 280 height 18
click at [317, 89] on input "a. CDP discovery frames" at bounding box center [317, 86] width 0 height 6
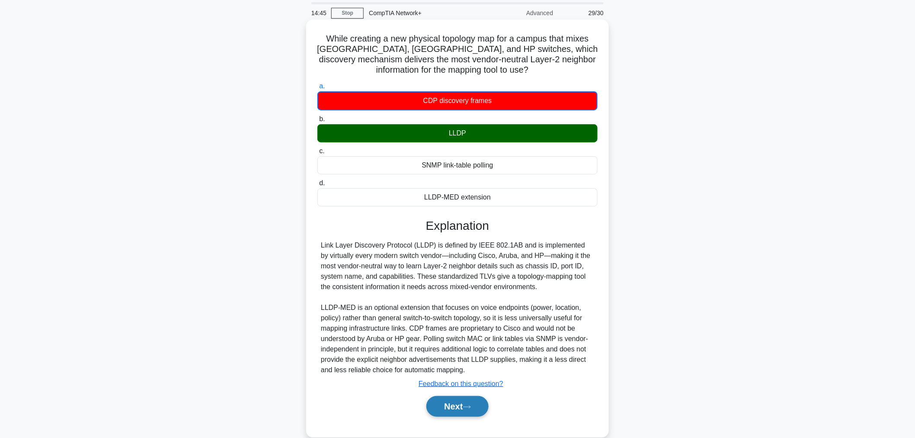
click at [460, 408] on button "Next" at bounding box center [457, 406] width 62 height 21
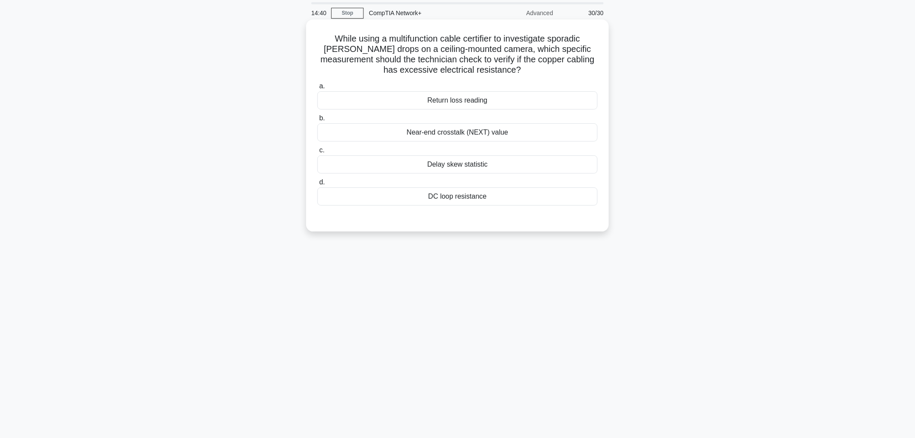
click at [472, 102] on div "Return loss reading" at bounding box center [457, 100] width 280 height 18
click at [317, 89] on input "a. Return loss reading" at bounding box center [317, 86] width 0 height 6
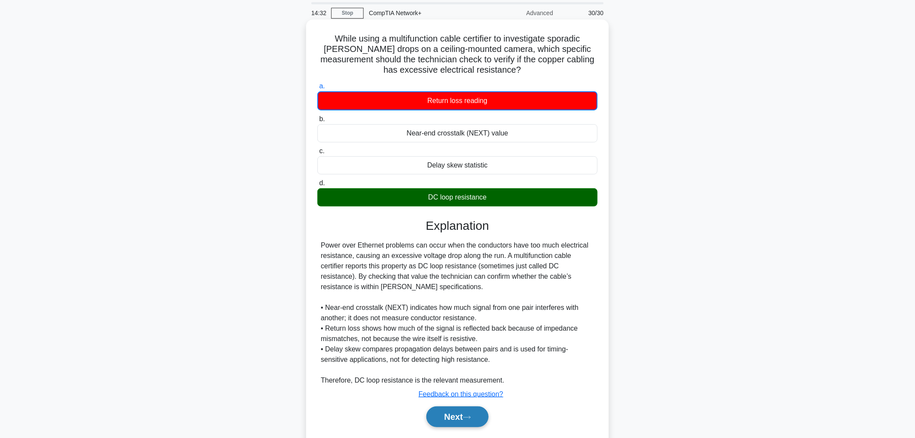
click at [470, 415] on icon at bounding box center [467, 417] width 8 height 5
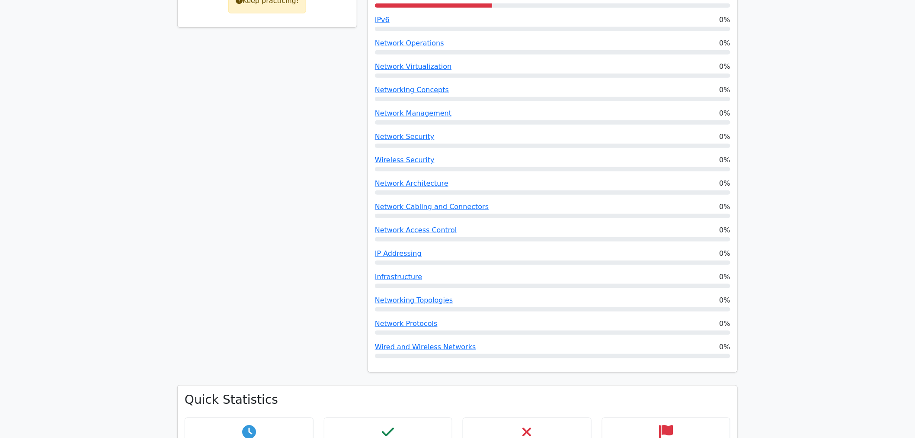
scroll to position [240, 0]
